Goal: Task Accomplishment & Management: Manage account settings

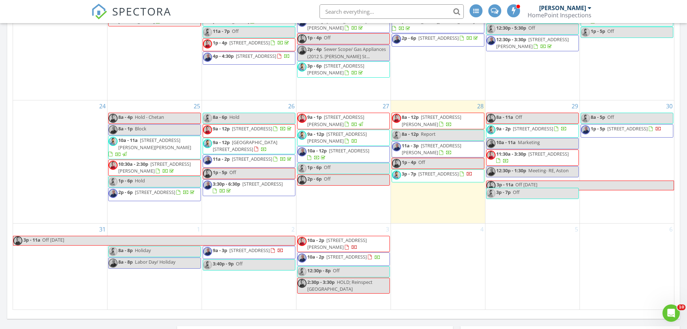
scroll to position [551, 0]
click at [446, 293] on div "4" at bounding box center [438, 266] width 94 height 86
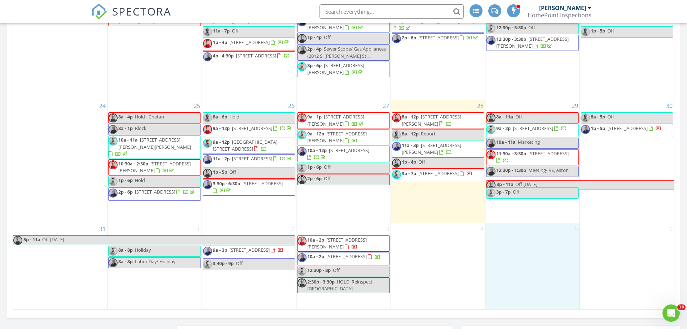
click at [542, 252] on div "5" at bounding box center [532, 266] width 94 height 86
click at [531, 231] on link "Event" at bounding box center [531, 233] width 37 height 12
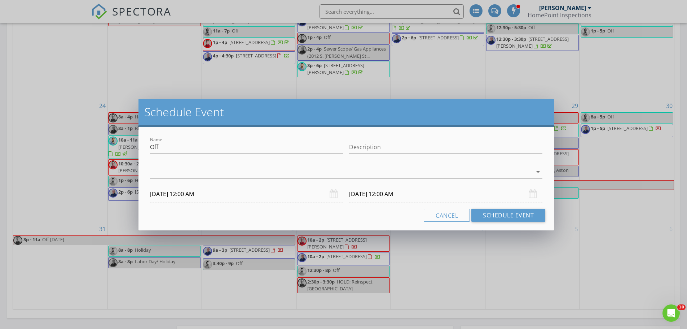
click at [217, 168] on div at bounding box center [341, 172] width 382 height 12
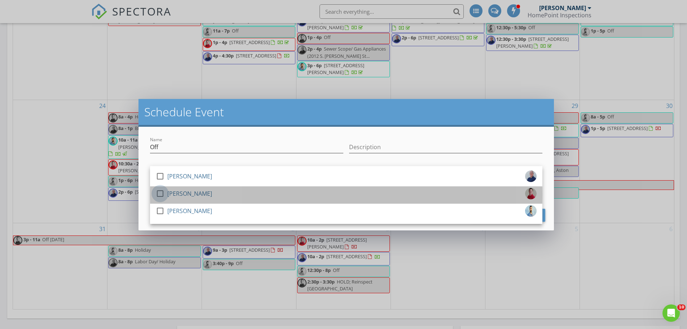
click at [162, 192] on div at bounding box center [160, 193] width 12 height 12
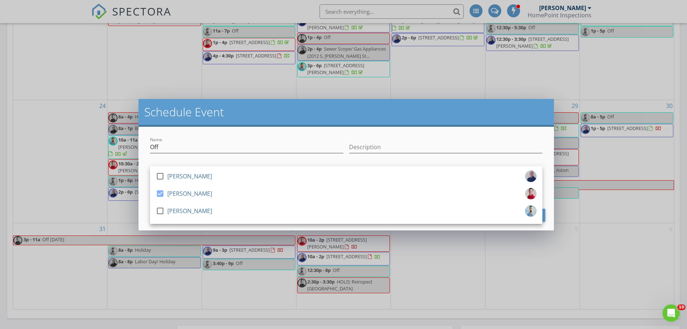
click at [147, 207] on div "Name Off Description check_box_outline_blank [PERSON_NAME] check_box [PERSON_NA…" at bounding box center [345, 178] width 415 height 103
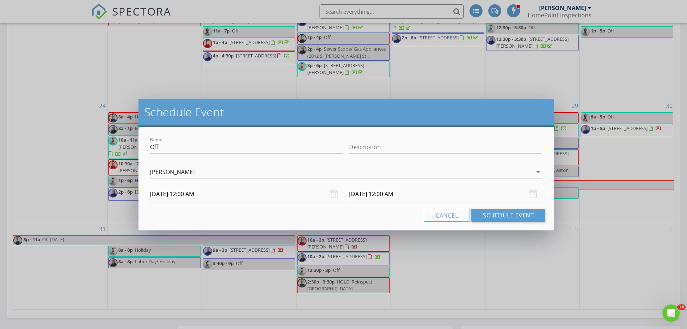
click at [186, 197] on input "[DATE] 12:00 AM" at bounding box center [246, 194] width 193 height 18
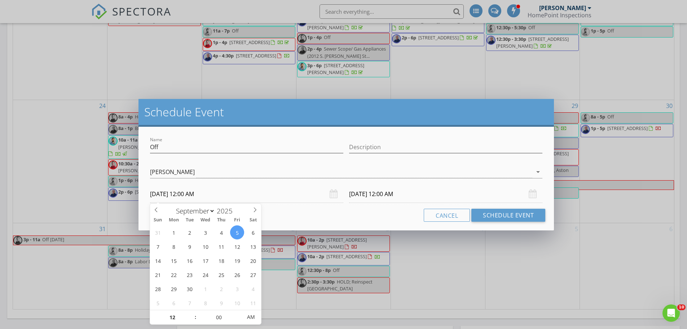
click at [493, 264] on div "Schedule Event Name Off Description check_box_outline_blank [PERSON_NAME] check…" at bounding box center [343, 164] width 687 height 329
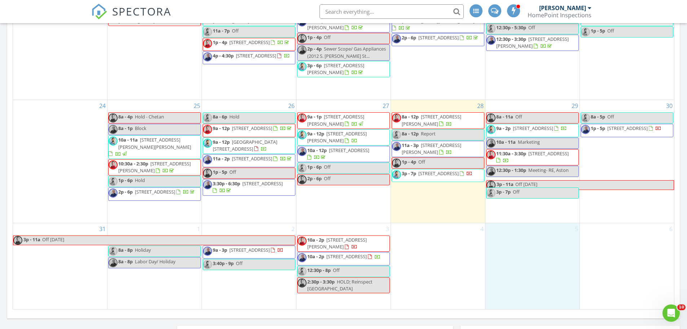
click at [542, 266] on div "5" at bounding box center [532, 266] width 94 height 86
click at [535, 250] on link "Event" at bounding box center [531, 247] width 37 height 12
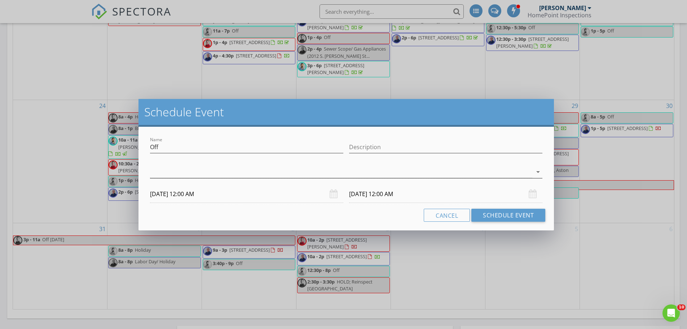
click at [171, 171] on div at bounding box center [341, 172] width 382 height 12
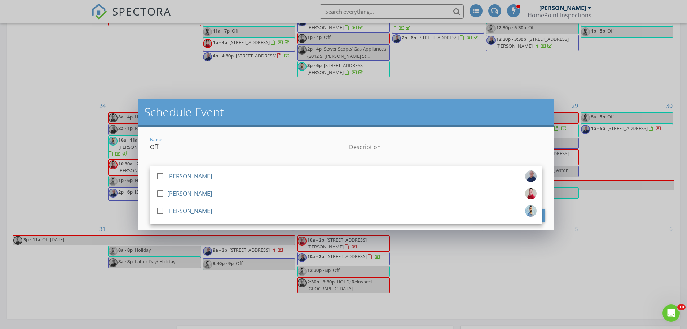
click at [179, 143] on input "Off" at bounding box center [246, 147] width 193 height 12
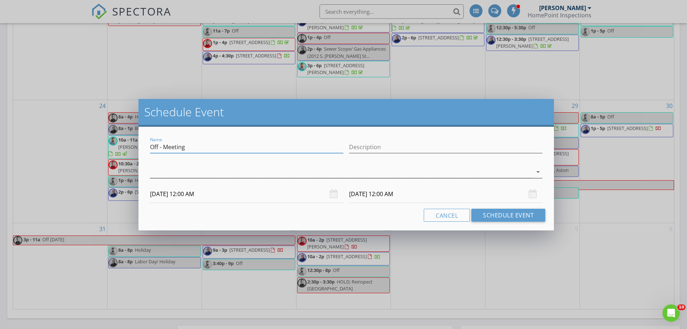
type input "Off - Meeting"
click at [166, 175] on div at bounding box center [341, 172] width 382 height 12
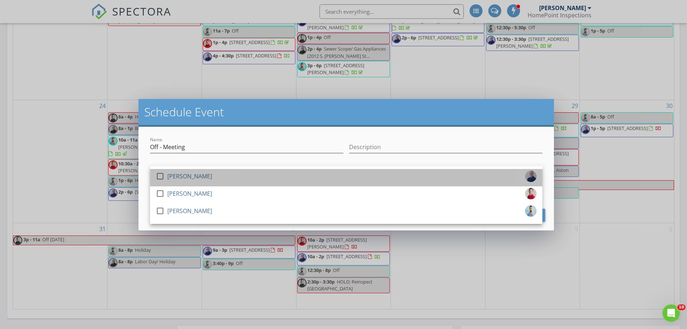
click at [161, 180] on div at bounding box center [162, 182] width 12 height 4
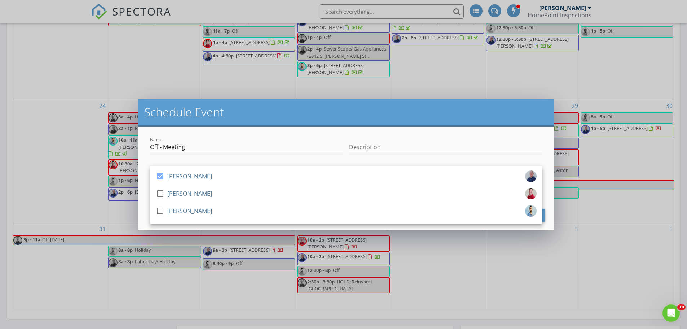
click at [145, 191] on div "Name Off - Meeting Description check_box [PERSON_NAME] check_box_outline_blank …" at bounding box center [345, 178] width 415 height 103
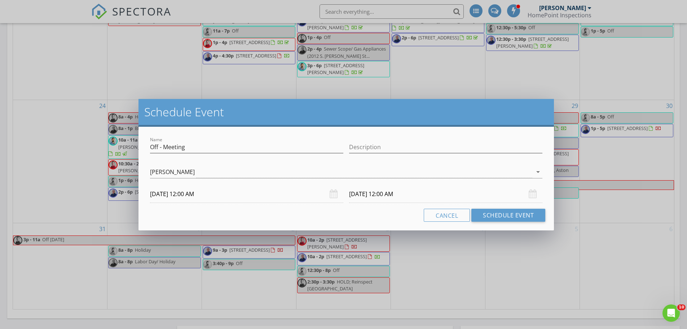
click at [186, 193] on input "[DATE] 12:00 AM" at bounding box center [246, 194] width 193 height 18
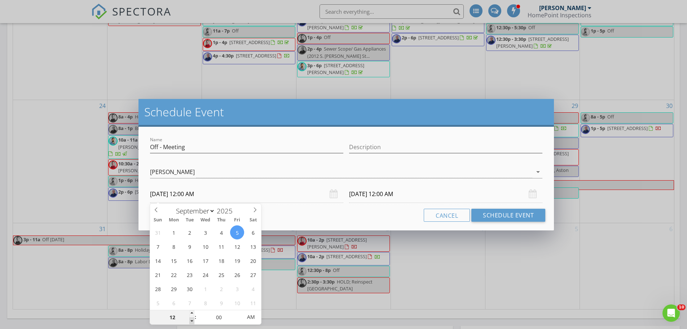
type input "11"
type input "[DATE] 11:00 PM"
click at [193, 319] on span at bounding box center [191, 320] width 5 height 7
type input "10"
type input "[DATE] 10:00 PM"
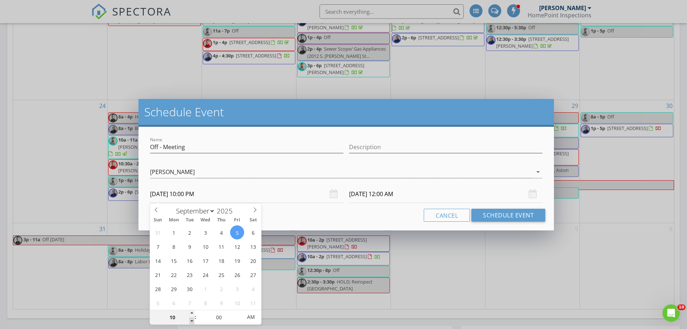
click at [193, 319] on span at bounding box center [191, 320] width 5 height 7
type input "09"
type input "[DATE] 9:00 PM"
click at [193, 319] on span at bounding box center [191, 320] width 5 height 7
type input "[DATE] 9:00 PM"
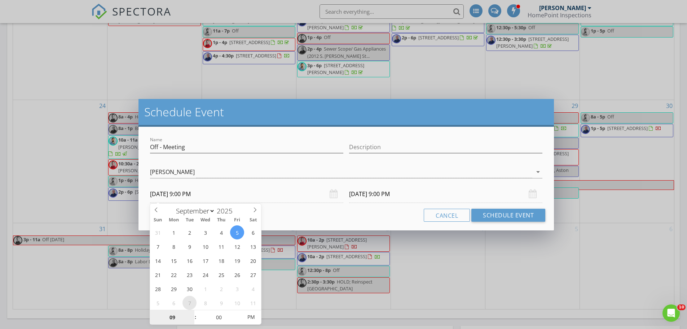
select select "9"
type input "[DATE] 9:00 PM"
select select "8"
click at [159, 212] on span at bounding box center [156, 208] width 12 height 10
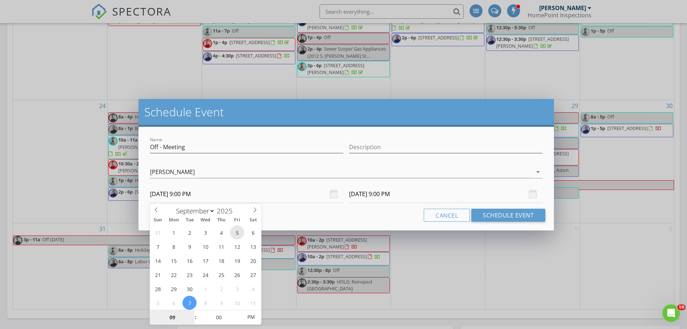
type input "[DATE] 9:00 PM"
select select "9"
type input "[DATE] 9:00 PM"
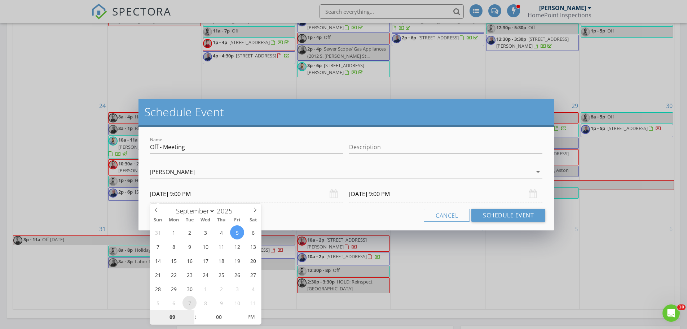
type input "[DATE] 9:00 PM"
select select "8"
click at [157, 208] on icon at bounding box center [156, 209] width 3 height 5
type input "[DATE] 9:00 PM"
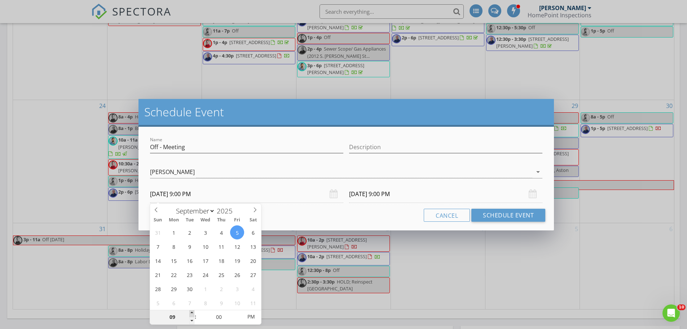
type input "10"
type input "[DATE] 10:00 PM"
click at [191, 314] on span at bounding box center [191, 312] width 5 height 7
type input "[DATE] 10:00 PM"
type input "[DATE] 10:00 AM"
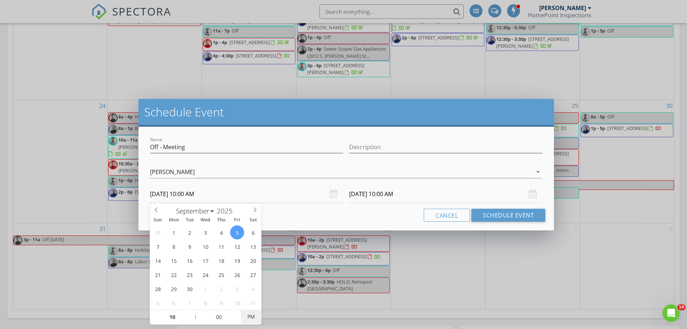
click at [250, 317] on span "PM" at bounding box center [251, 316] width 20 height 14
click at [369, 199] on input "[DATE] 10:00 AM" at bounding box center [445, 194] width 193 height 18
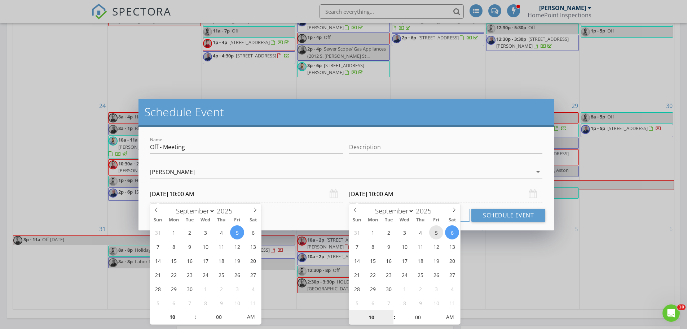
type input "[DATE] 10:00 AM"
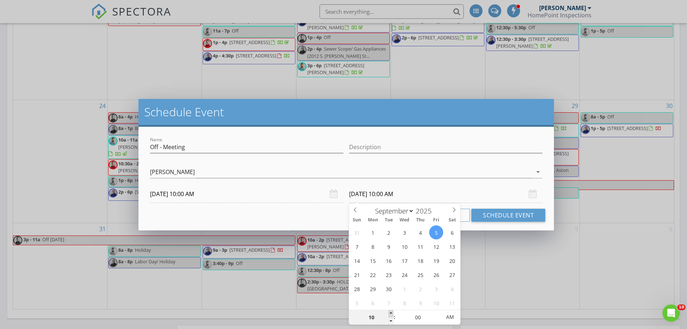
type input "11"
type input "[DATE] 11:00 AM"
click at [392, 314] on span at bounding box center [390, 313] width 5 height 7
click at [483, 213] on button "Schedule Event" at bounding box center [508, 214] width 74 height 13
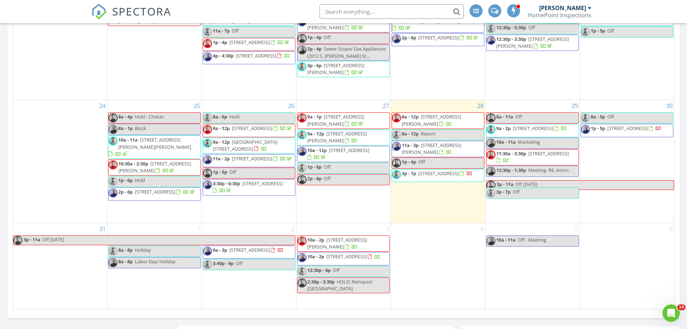
click at [510, 264] on div "5 10a - 11a Off - Meeting" at bounding box center [532, 266] width 94 height 86
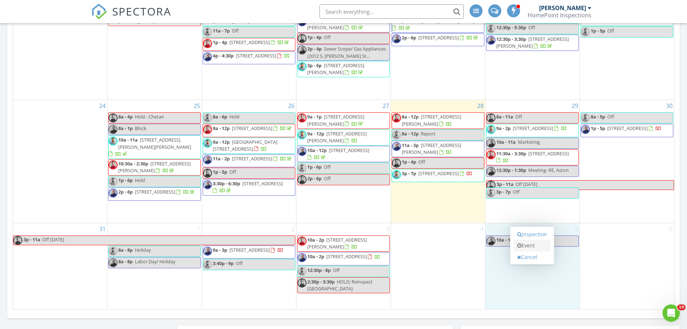
click at [530, 244] on link "Event" at bounding box center [531, 245] width 37 height 12
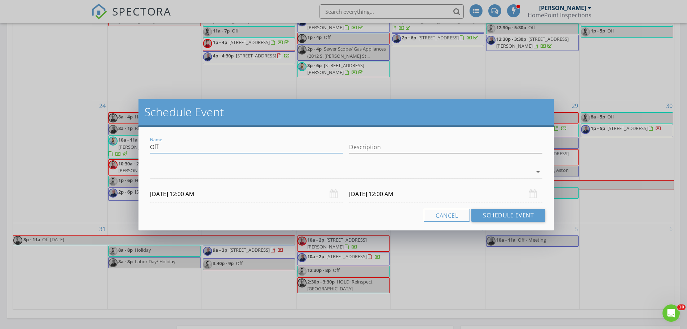
click at [202, 149] on input "Off" at bounding box center [246, 147] width 193 height 12
type input "Off - Lunch"
click at [170, 173] on div at bounding box center [341, 172] width 382 height 12
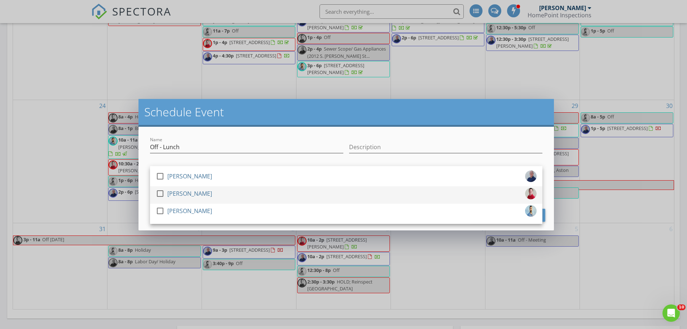
click at [158, 195] on div at bounding box center [160, 193] width 12 height 12
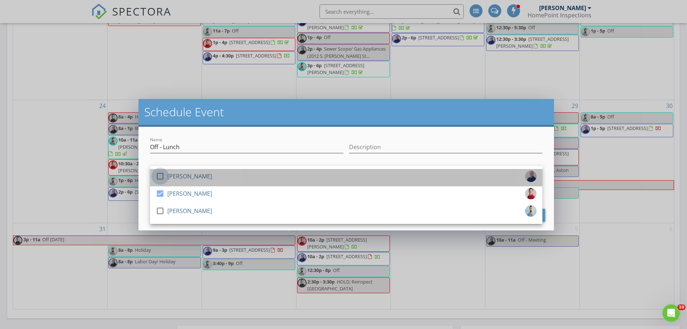
click at [159, 178] on div at bounding box center [160, 176] width 12 height 12
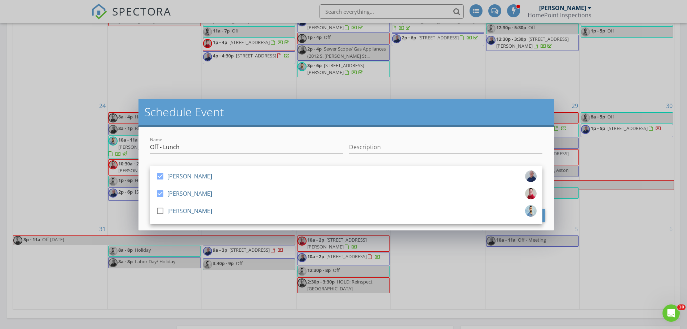
click at [144, 203] on div "Name Off - Lunch Description check_box [PERSON_NAME] check_box [PERSON_NAME] ch…" at bounding box center [345, 178] width 415 height 103
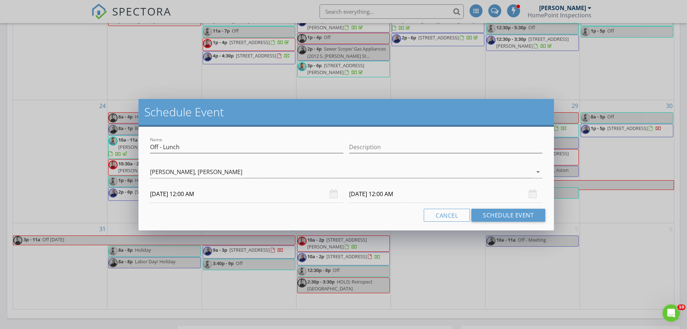
click at [191, 197] on input "[DATE] 12:00 AM" at bounding box center [246, 194] width 193 height 18
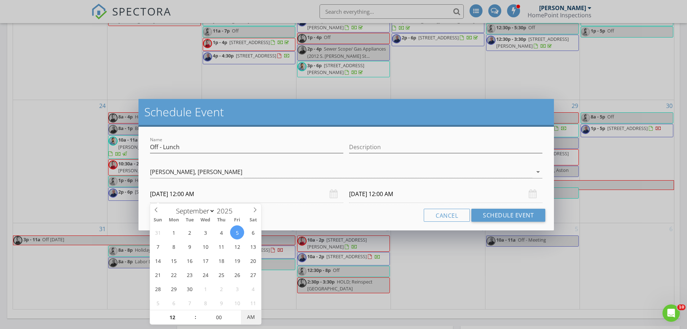
type input "[DATE] 12:00 PM"
click at [248, 316] on span "PM" at bounding box center [251, 316] width 20 height 14
click at [360, 197] on input "[DATE] 12:00 PM" at bounding box center [445, 194] width 193 height 18
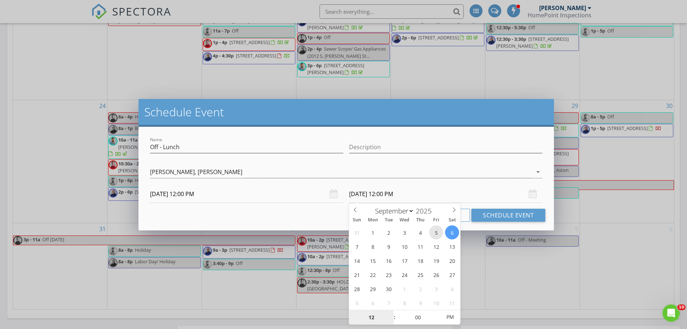
type input "[DATE] 12:00 PM"
type input "01"
type input "[DATE] 1:00 PM"
click at [390, 314] on span at bounding box center [390, 313] width 5 height 7
type input "02"
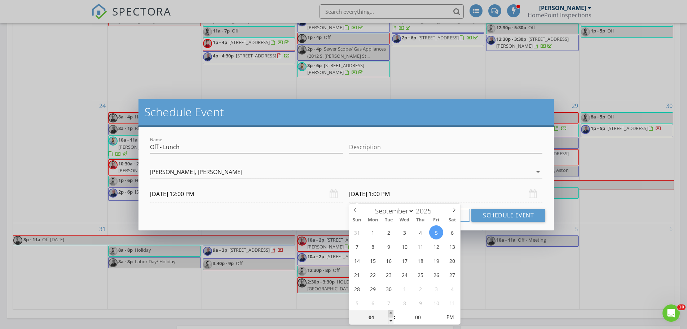
type input "[DATE] 2:00 PM"
click at [390, 314] on span at bounding box center [390, 313] width 5 height 7
type input "03"
type input "[DATE] 3:00 PM"
click at [390, 314] on span at bounding box center [390, 313] width 5 height 7
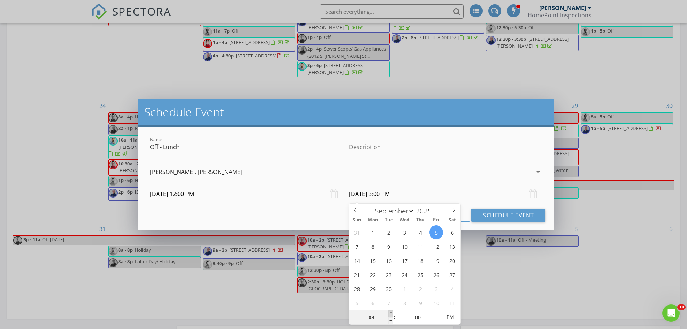
type input "04"
type input "[DATE] 4:00 PM"
click at [390, 314] on span at bounding box center [390, 313] width 5 height 7
type input "05"
type input "[DATE] 5:00 PM"
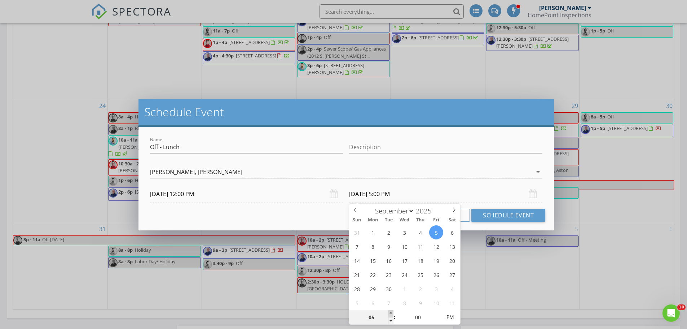
click at [390, 314] on span at bounding box center [390, 313] width 5 height 7
click at [495, 212] on button "Schedule Event" at bounding box center [508, 214] width 74 height 13
